Goal: Check status: Check status

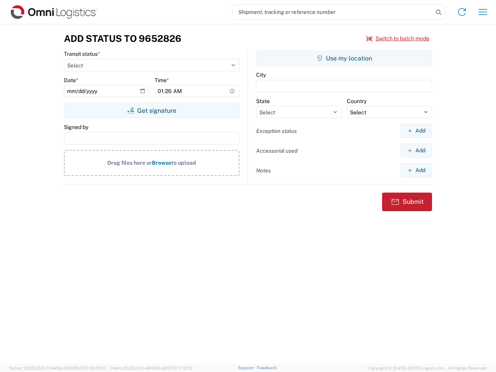
click at [333, 12] on input "search" at bounding box center [333, 12] width 201 height 15
click at [439, 12] on icon at bounding box center [438, 12] width 11 height 11
click at [462, 12] on icon at bounding box center [462, 12] width 12 height 12
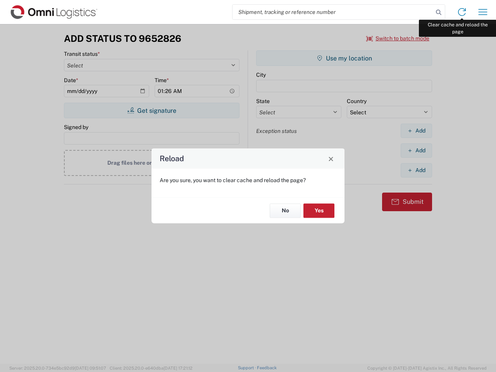
click at [483, 12] on div "Reload Are you sure, you want to clear cache and reload the page? No Yes" at bounding box center [248, 186] width 496 height 372
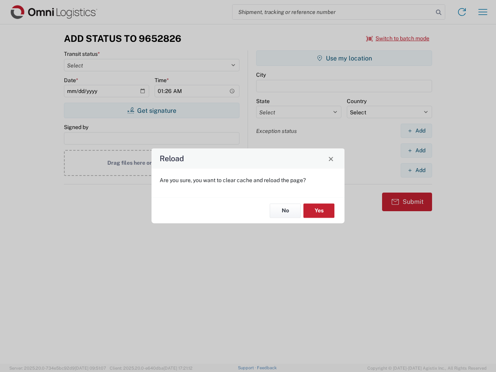
click at [398, 38] on div "Reload Are you sure, you want to clear cache and reload the page? No Yes" at bounding box center [248, 186] width 496 height 372
click at [152, 110] on div "Reload Are you sure, you want to clear cache and reload the page? No Yes" at bounding box center [248, 186] width 496 height 372
click at [344, 58] on div "Reload Are you sure, you want to clear cache and reload the page? No Yes" at bounding box center [248, 186] width 496 height 372
click at [416, 131] on div "Reload Are you sure, you want to clear cache and reload the page? No Yes" at bounding box center [248, 186] width 496 height 372
click at [416, 150] on div "Reload Are you sure, you want to clear cache and reload the page? No Yes" at bounding box center [248, 186] width 496 height 372
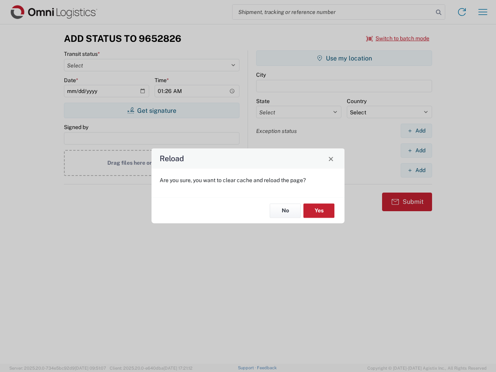
click at [416, 170] on div "Reload Are you sure, you want to clear cache and reload the page? No Yes" at bounding box center [248, 186] width 496 height 372
